Goal: Information Seeking & Learning: Understand process/instructions

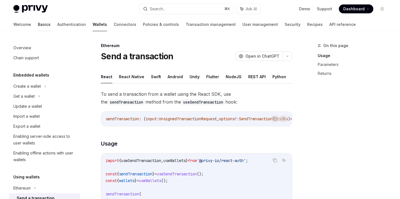
click at [38, 26] on link "Basics" at bounding box center [44, 24] width 13 height 13
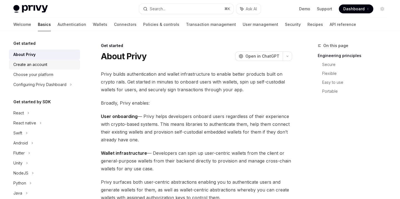
click at [42, 64] on div "Create an account" at bounding box center [30, 64] width 34 height 7
type textarea "*"
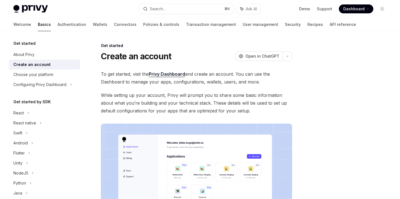
click at [160, 71] on link "Privy Dashboard" at bounding box center [167, 74] width 36 height 6
click at [93, 11] on div "Privy Docs home page" at bounding box center [74, 9] width 122 height 8
click at [171, 73] on link "Privy Dashboard" at bounding box center [167, 74] width 36 height 6
